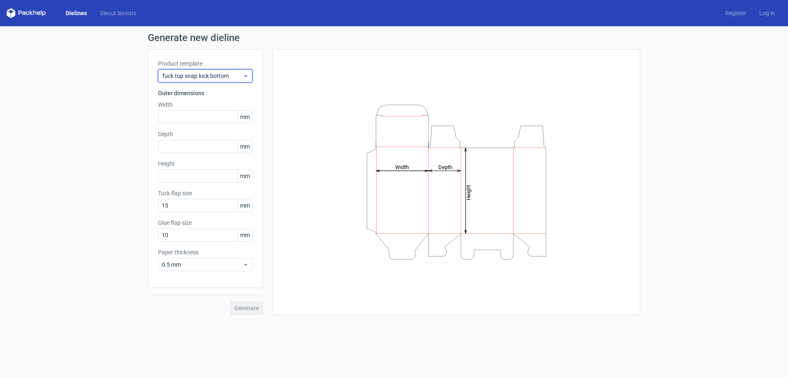
click at [243, 75] on icon at bounding box center [245, 76] width 6 height 7
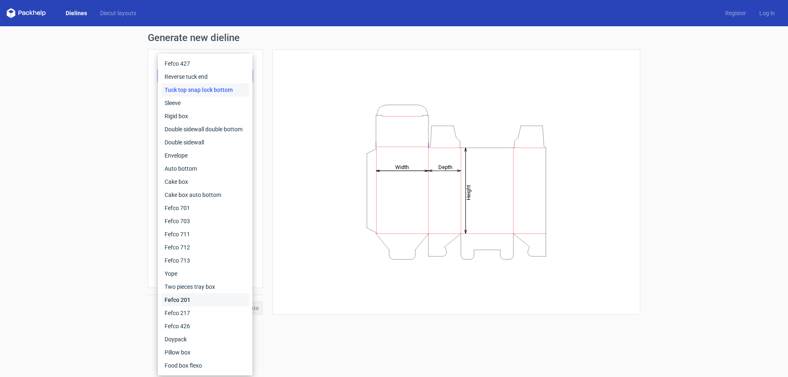
click at [200, 300] on div "Fefco 201" at bounding box center [205, 299] width 88 height 13
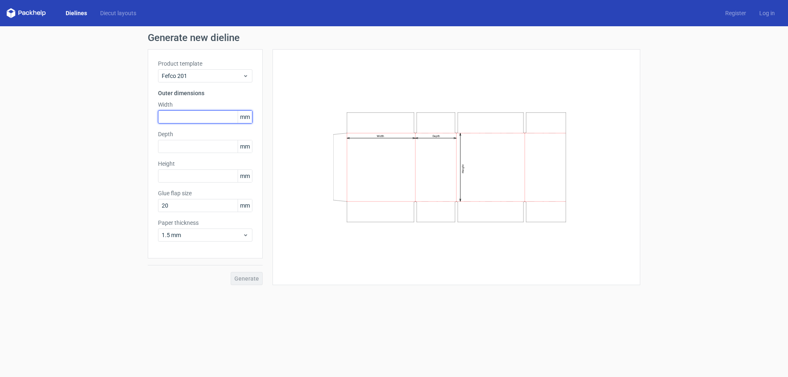
click at [189, 118] on input "text" at bounding box center [205, 116] width 94 height 13
type input "513"
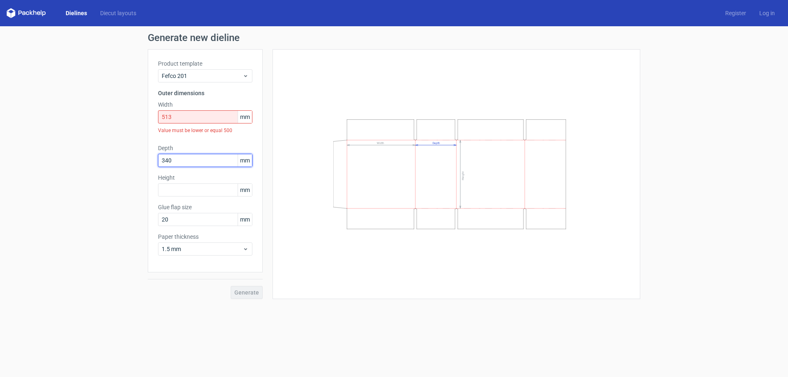
type input "340"
type input "219"
click at [136, 173] on div "Generate new dieline Product template Fefco 201 Outer dimensions Width 513 mm V…" at bounding box center [394, 165] width 788 height 279
click at [208, 119] on input "513" at bounding box center [205, 116] width 94 height 13
click at [239, 73] on span "Fefco 201" at bounding box center [202, 76] width 81 height 8
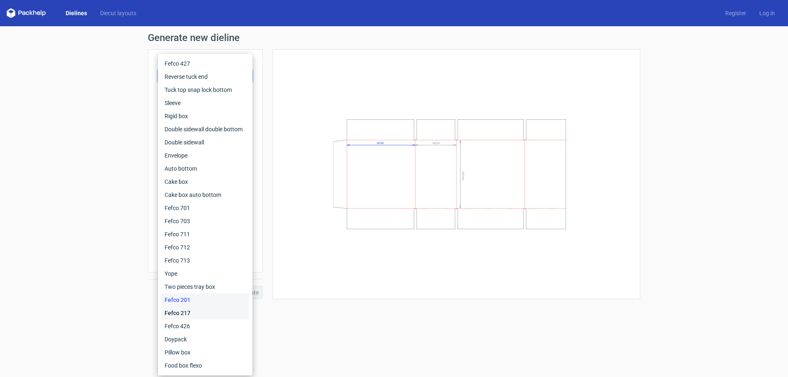
click at [217, 317] on div "Fefco 217" at bounding box center [205, 313] width 88 height 13
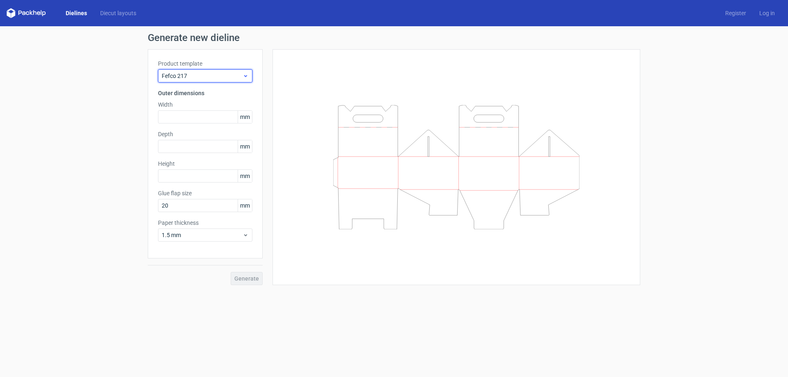
click at [240, 73] on span "Fefco 217" at bounding box center [202, 76] width 81 height 8
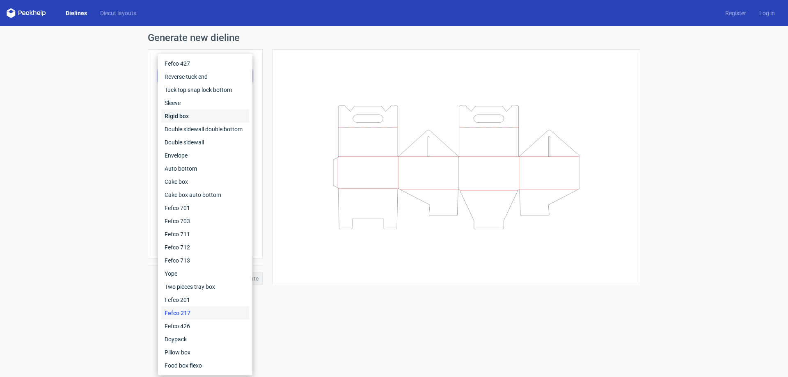
click at [217, 115] on div "Rigid box" at bounding box center [205, 116] width 88 height 13
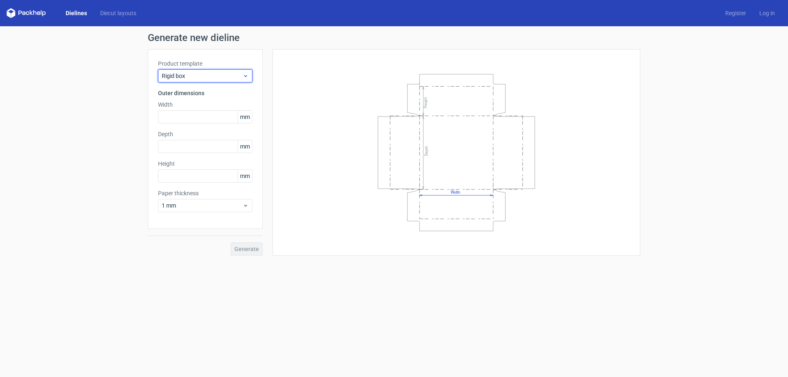
click at [240, 77] on span "Rigid box" at bounding box center [202, 76] width 81 height 8
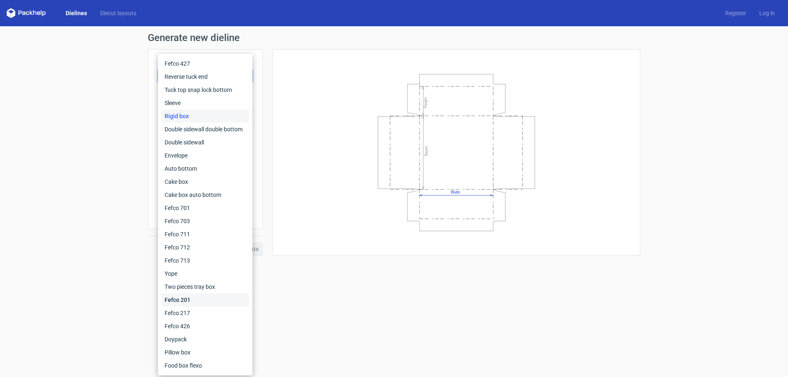
click at [205, 303] on div "Fefco 201" at bounding box center [205, 299] width 88 height 13
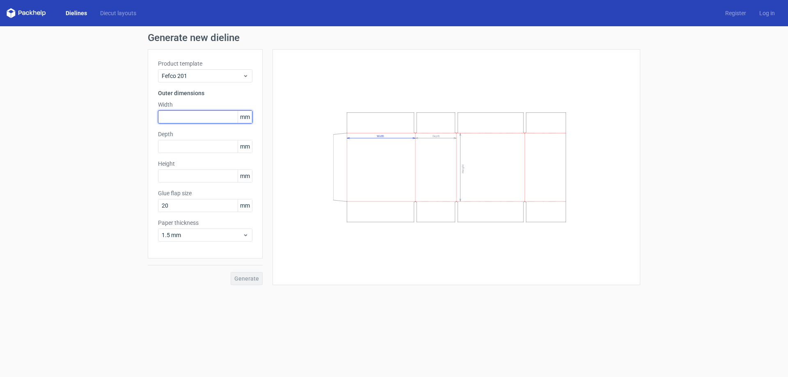
click at [181, 122] on input "text" at bounding box center [205, 116] width 94 height 13
type input "513"
click at [268, 105] on div "Width Depth Height" at bounding box center [451, 167] width 377 height 236
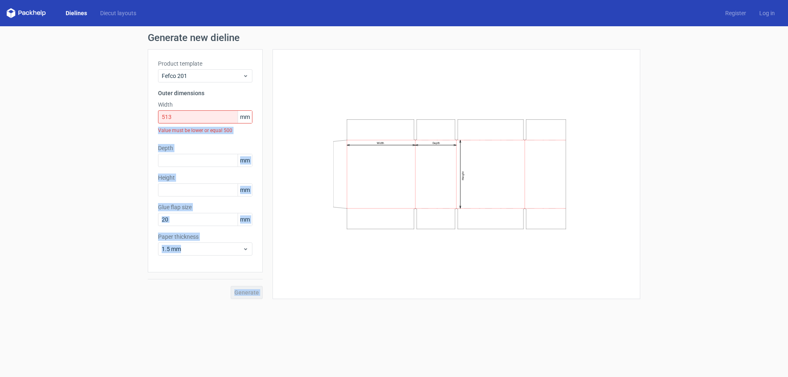
drag, startPoint x: 151, startPoint y: 133, endPoint x: 265, endPoint y: 133, distance: 114.1
click at [265, 133] on div "Product template Fefco 201 Outer dimensions Width 513 mm Value must be lower or…" at bounding box center [394, 174] width 492 height 250
click at [247, 131] on div "Value must be lower or equal 500" at bounding box center [205, 131] width 94 height 14
click at [254, 155] on div "Product template Fefco 201 Outer dimensions Width 513 mm Value must be lower or…" at bounding box center [205, 160] width 115 height 223
click at [283, 172] on div "Width Depth Height" at bounding box center [456, 173] width 347 height 229
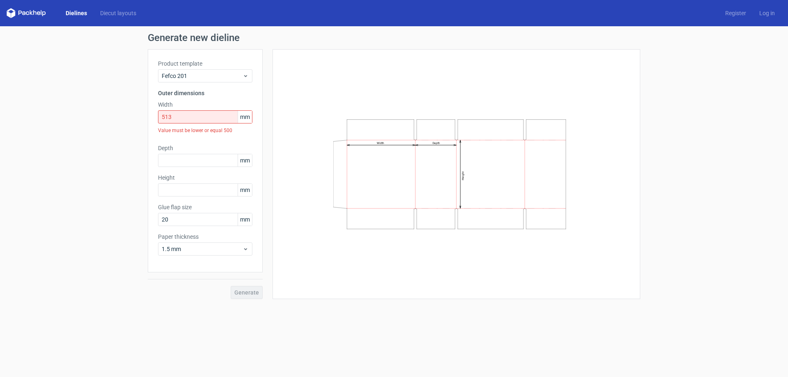
click at [254, 217] on div "Product template Fefco 201 Outer dimensions Width 513 mm Value must be lower or…" at bounding box center [205, 160] width 115 height 223
